Goal: Check status

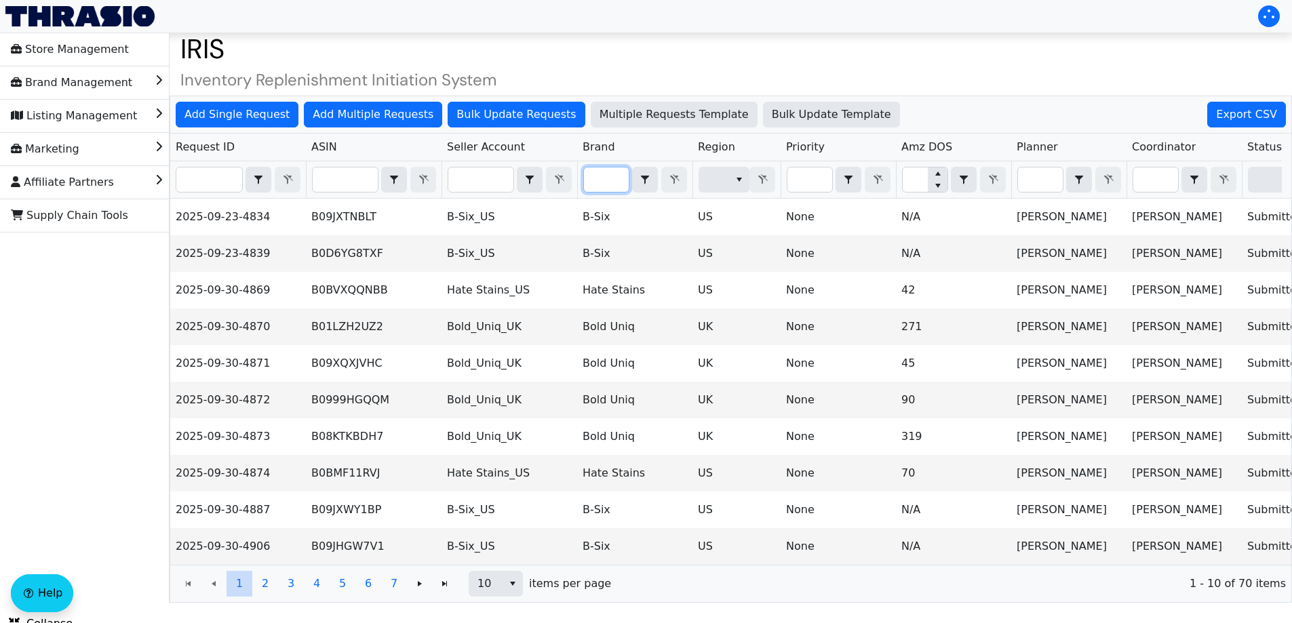
click at [595, 189] on input "Filter" at bounding box center [606, 180] width 45 height 24
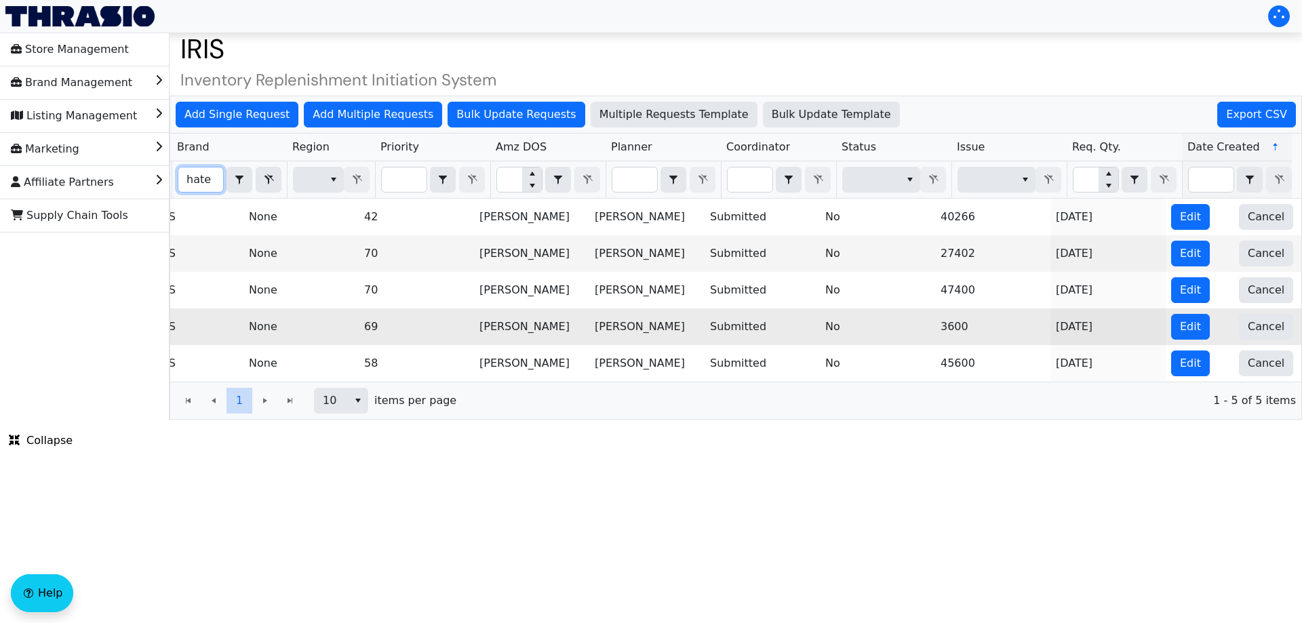
scroll to position [0, 547]
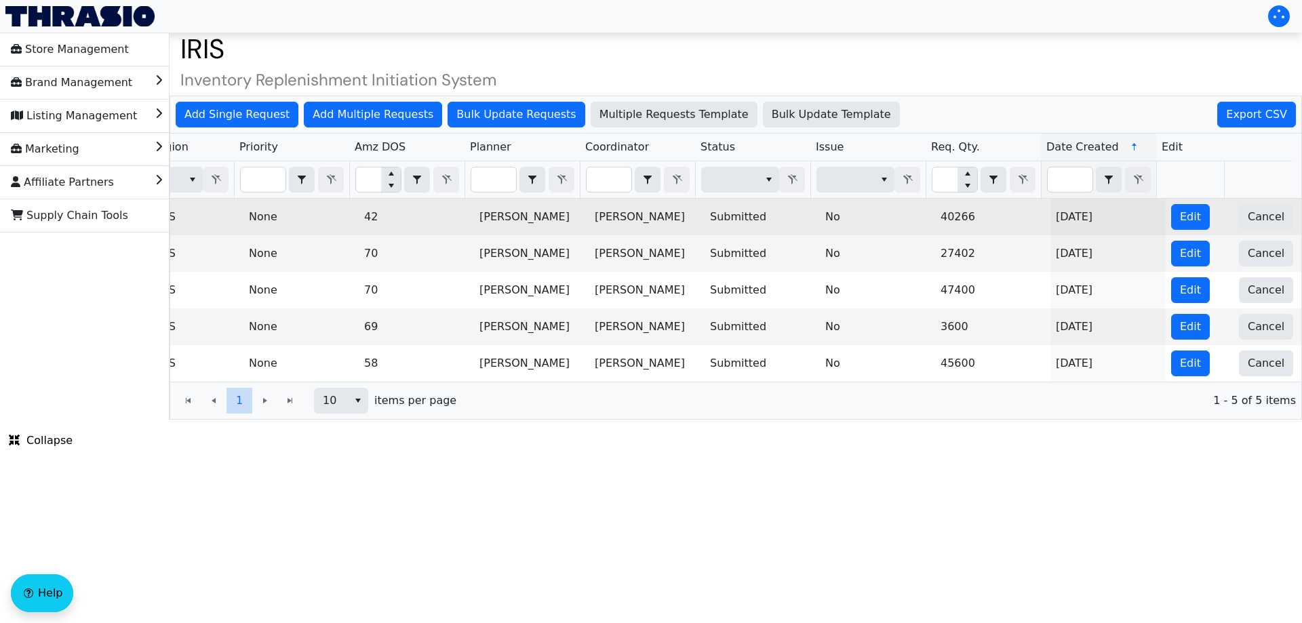
type input "hate"
click at [1179, 231] on td "Edit" at bounding box center [1200, 217] width 68 height 37
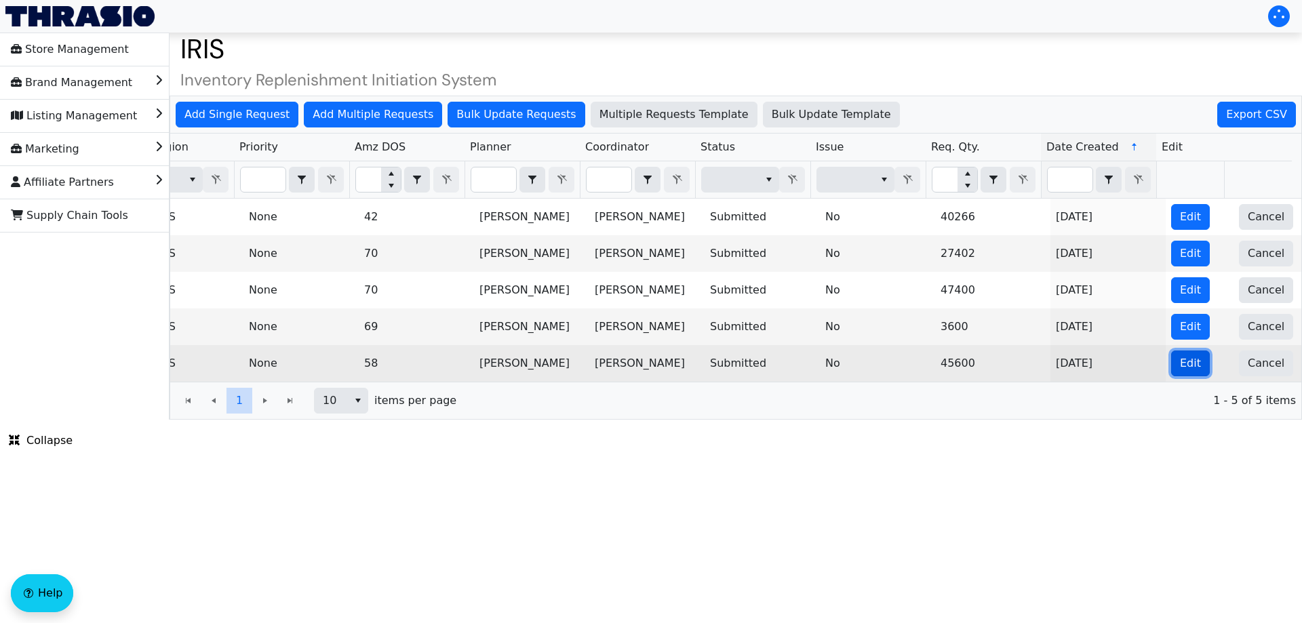
click at [1180, 361] on span "Edit" at bounding box center [1190, 363] width 21 height 16
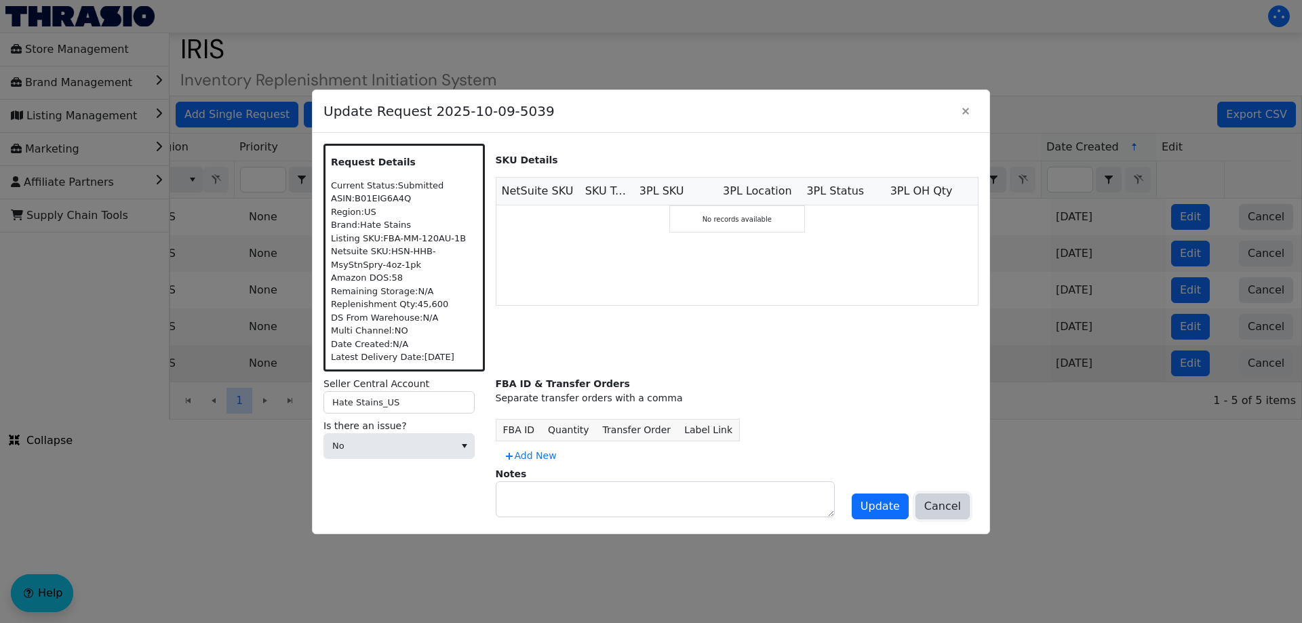
click at [956, 509] on span "Cancel" at bounding box center [942, 506] width 37 height 16
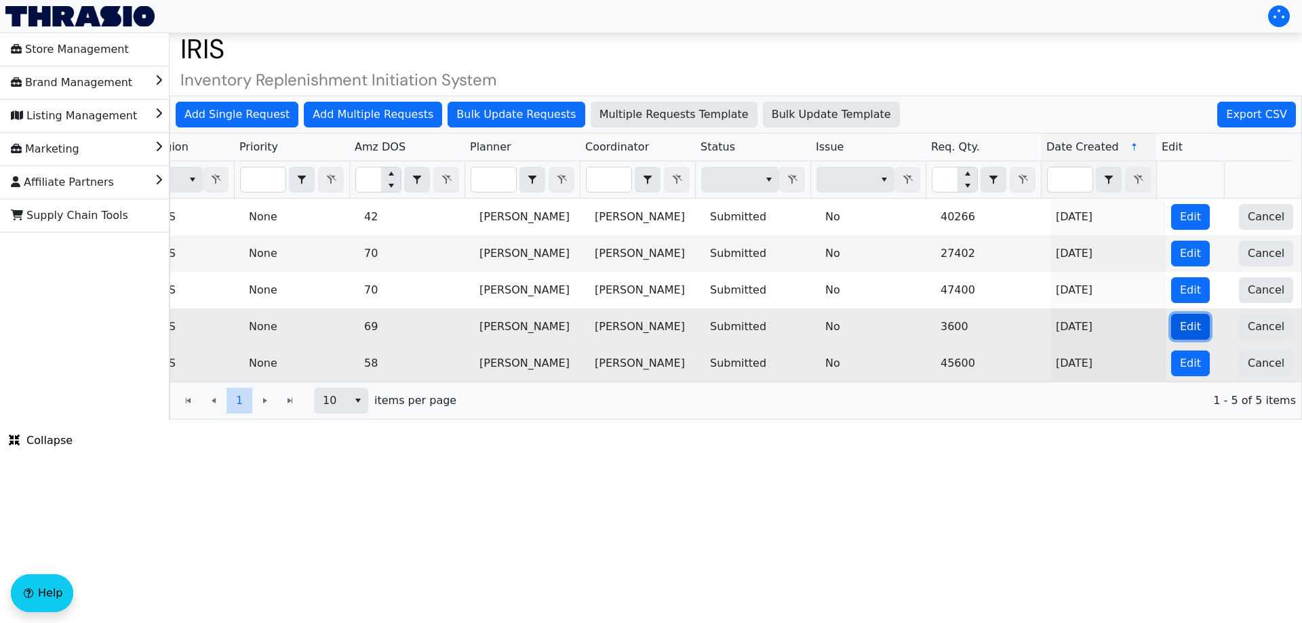
click at [1181, 334] on span "Edit" at bounding box center [1190, 327] width 21 height 16
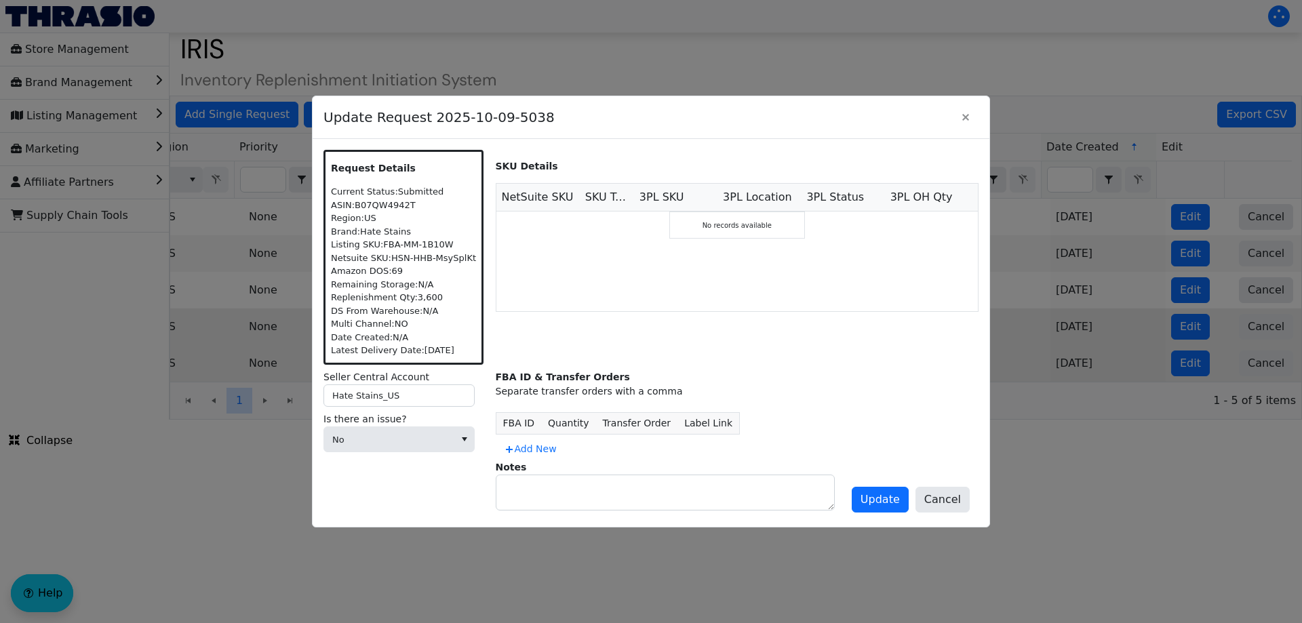
click at [915, 490] on div "Update Cancel" at bounding box center [910, 500] width 125 height 33
click at [934, 494] on span "Cancel" at bounding box center [942, 500] width 37 height 16
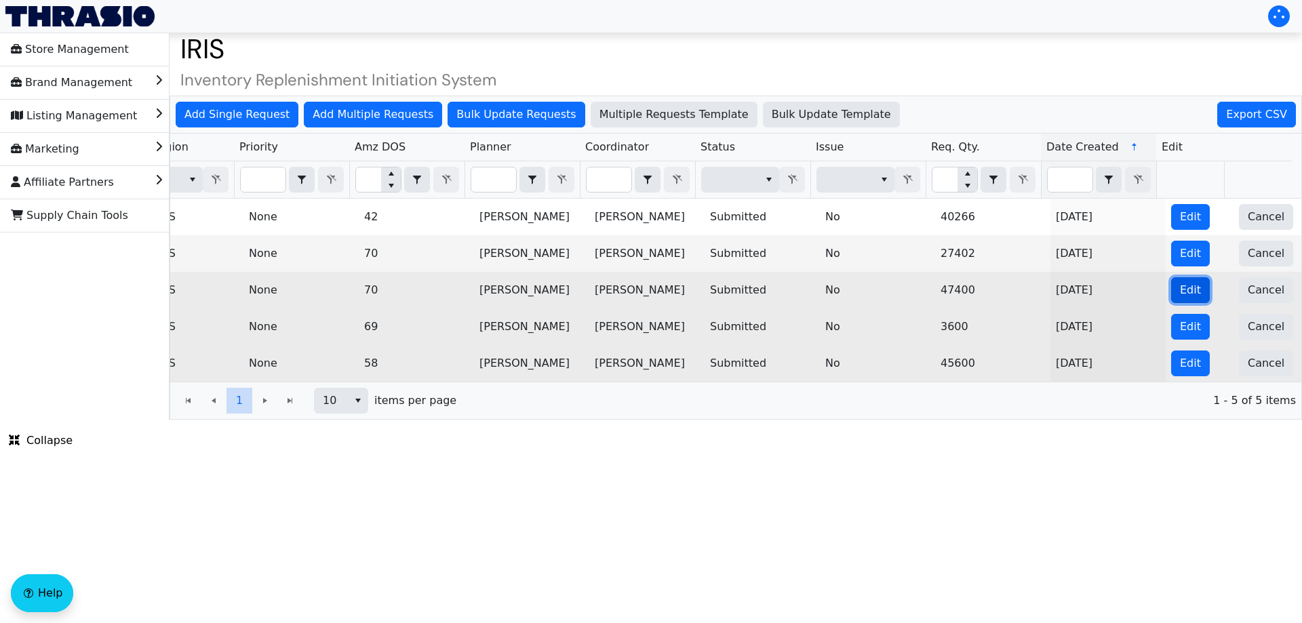
click at [1183, 288] on span "Edit" at bounding box center [1190, 290] width 21 height 16
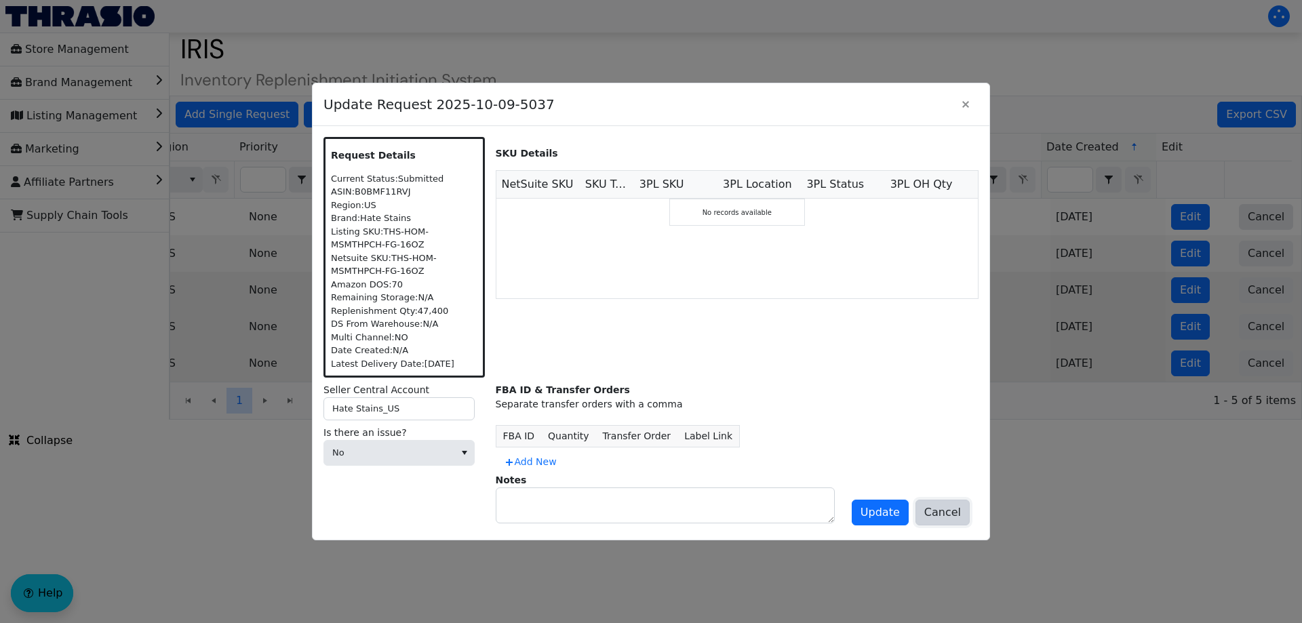
click at [952, 511] on span "Cancel" at bounding box center [942, 513] width 37 height 16
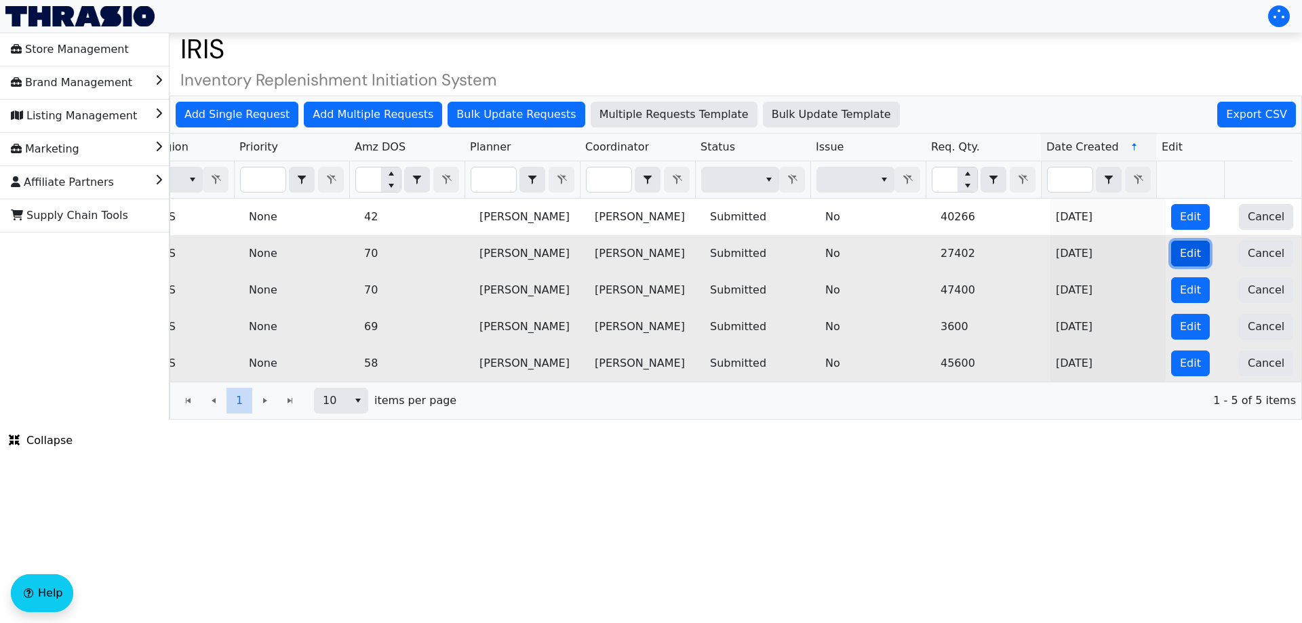
click at [1190, 252] on button "Edit" at bounding box center [1190, 254] width 39 height 26
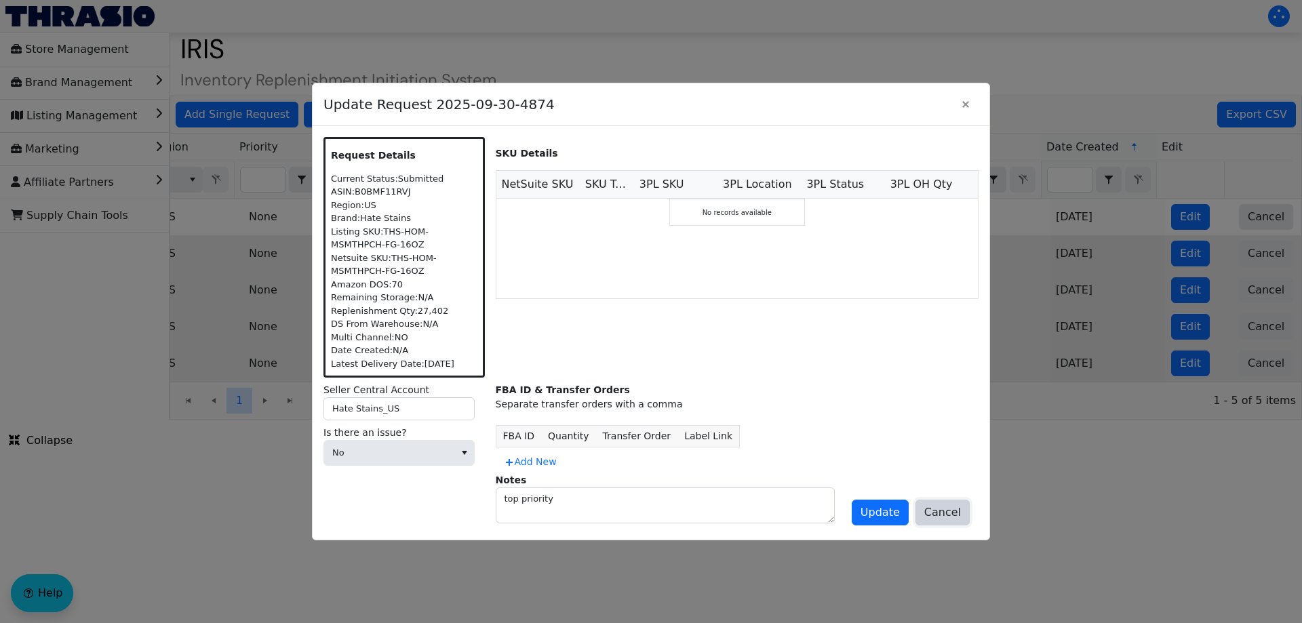
click at [943, 519] on span "Cancel" at bounding box center [942, 513] width 37 height 16
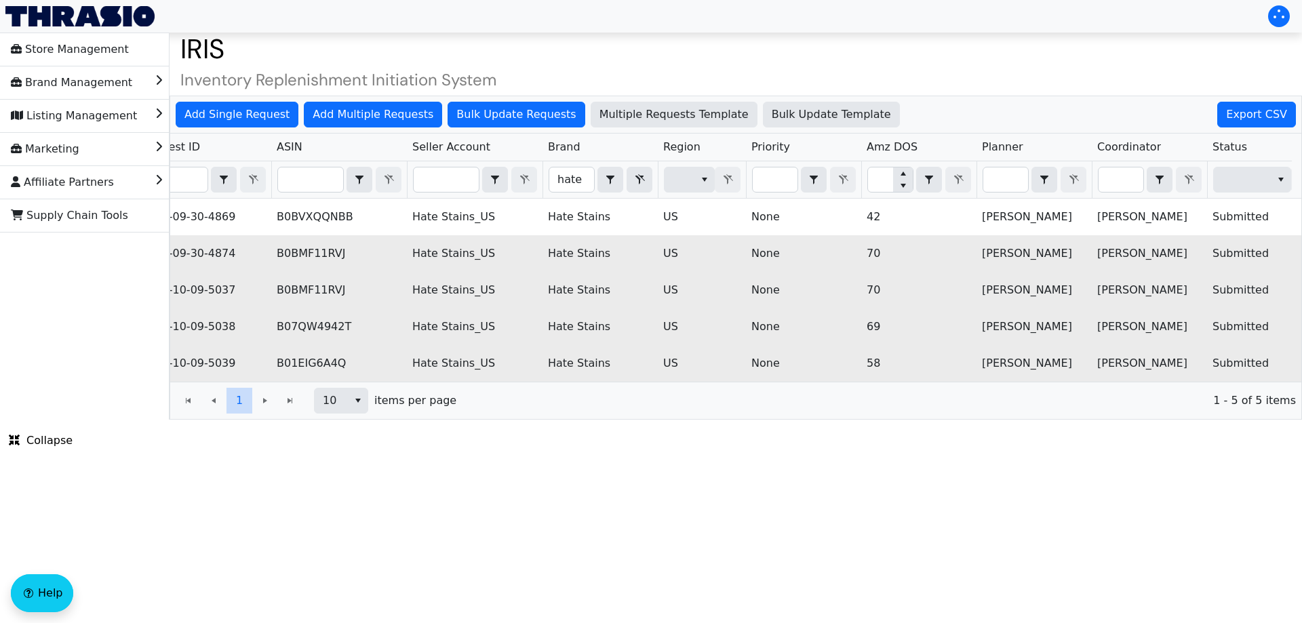
scroll to position [0, 0]
